Goal: Task Accomplishment & Management: Manage account settings

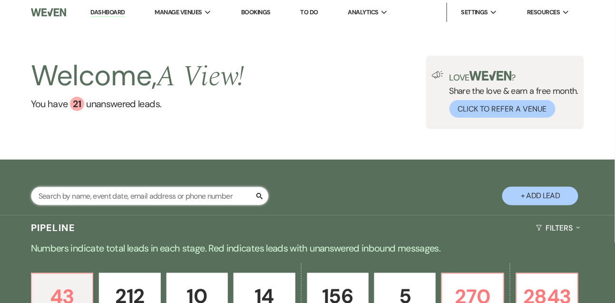
click at [141, 205] on input "text" at bounding box center [150, 196] width 238 height 19
type input "[PERSON_NAME]"
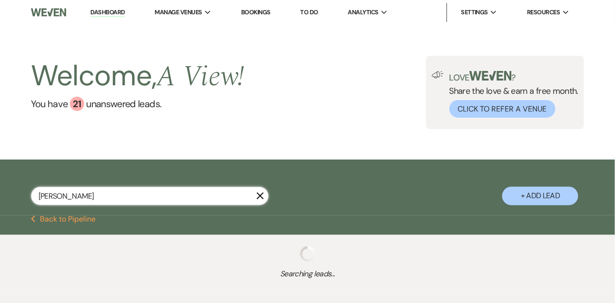
select select "5"
select select "8"
select select "4"
select select "8"
select select "5"
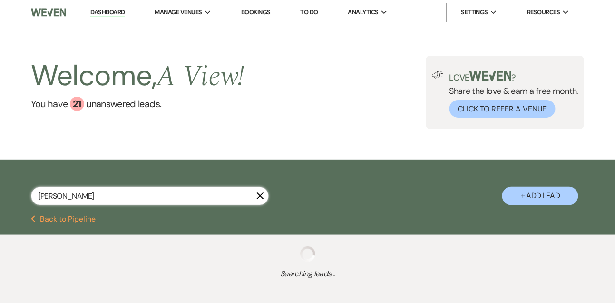
select select "8"
select select "4"
select select "8"
select select "4"
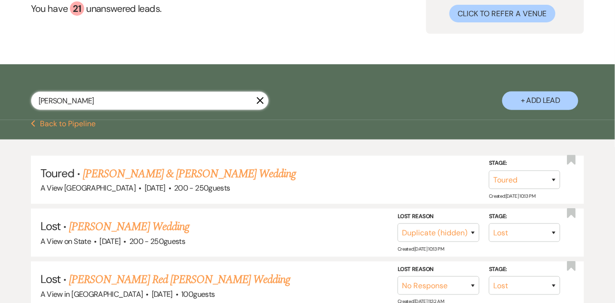
scroll to position [139, 0]
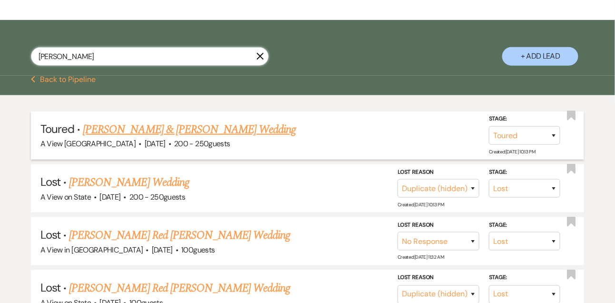
type input "[PERSON_NAME]"
click at [192, 133] on link "[PERSON_NAME] & [PERSON_NAME] Wedding" at bounding box center [189, 129] width 213 height 17
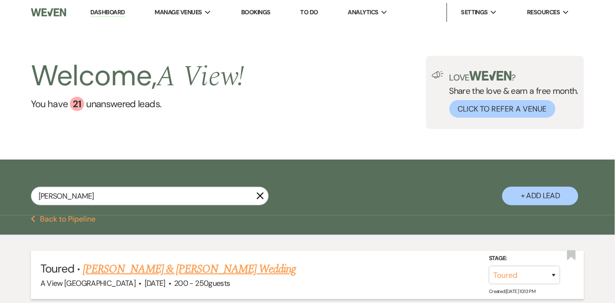
select select "5"
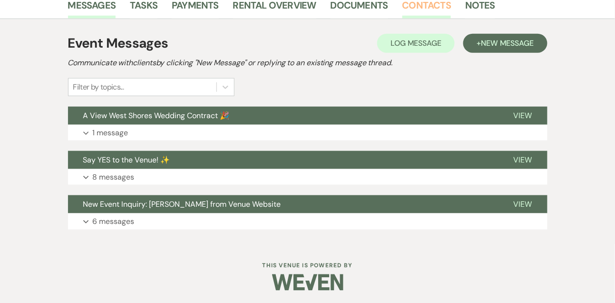
click at [430, 14] on link "Contacts" at bounding box center [427, 8] width 49 height 21
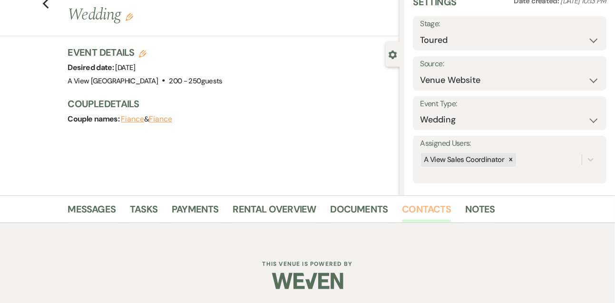
scroll to position [162, 0]
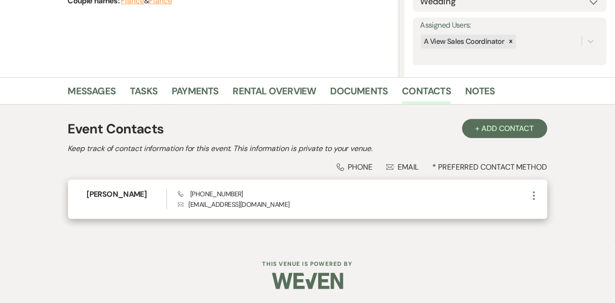
click at [202, 199] on p "Envelope [EMAIL_ADDRESS][DOMAIN_NAME]" at bounding box center [353, 204] width 351 height 10
copy div "[EMAIL_ADDRESS][DOMAIN_NAME] More"
